Goal: Task Accomplishment & Management: Complete application form

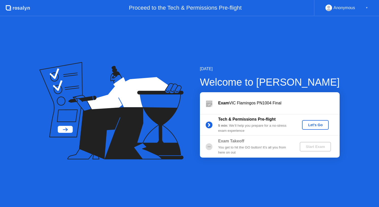
click at [305, 126] on div "Let's Go" at bounding box center [315, 125] width 23 height 4
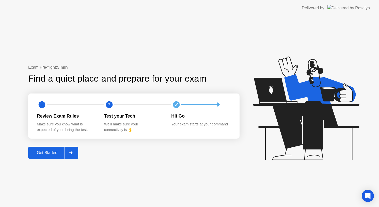
click at [47, 149] on button "Get Started" at bounding box center [53, 153] width 50 height 12
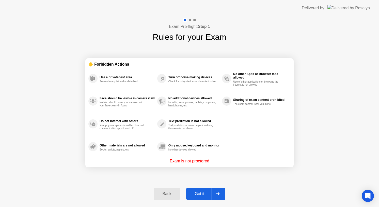
click at [204, 194] on div "Got it" at bounding box center [200, 194] width 24 height 5
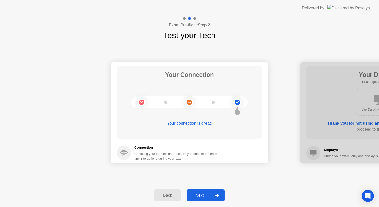
click at [204, 194] on div "Next" at bounding box center [199, 195] width 23 height 5
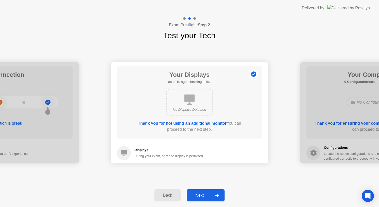
click at [204, 194] on div "Next" at bounding box center [199, 195] width 23 height 5
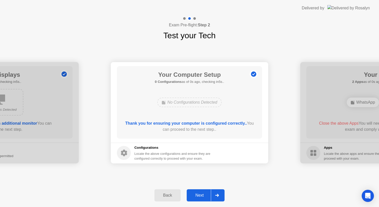
click at [204, 194] on div "Next" at bounding box center [199, 195] width 23 height 5
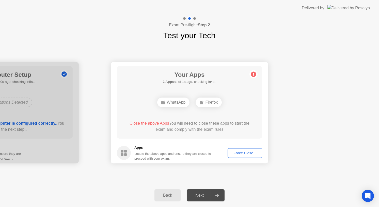
click at [204, 194] on div "Next" at bounding box center [199, 195] width 23 height 5
click at [244, 153] on div "Force Close..." at bounding box center [244, 153] width 31 height 4
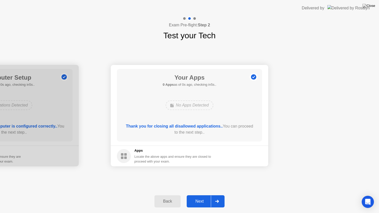
click at [202, 198] on button "Next" at bounding box center [206, 201] width 38 height 12
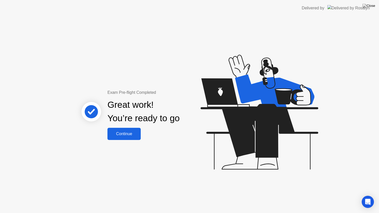
click at [115, 132] on div "Continue" at bounding box center [124, 134] width 30 height 5
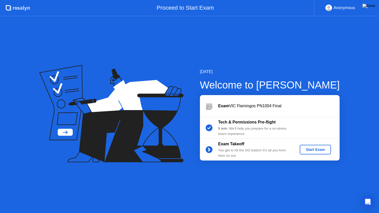
click at [310, 148] on div "Start Exam" at bounding box center [314, 150] width 27 height 4
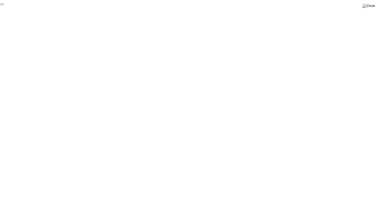
click at [4, 5] on button "End Proctoring Session" at bounding box center [2, 5] width 4 height 2
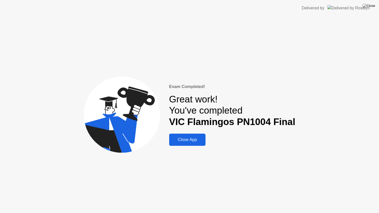
click at [199, 137] on div "Close App" at bounding box center [187, 139] width 33 height 5
